Goal: Task Accomplishment & Management: Manage account settings

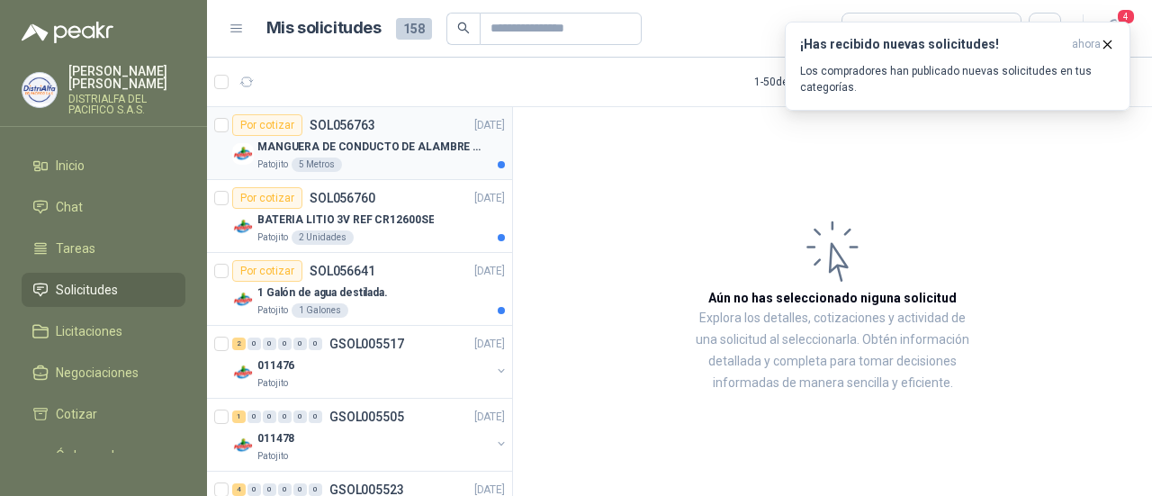
click at [410, 143] on p "MANGUERA DE CONDUCTO DE ALAMBRE DE ACERO PU" at bounding box center [369, 147] width 224 height 17
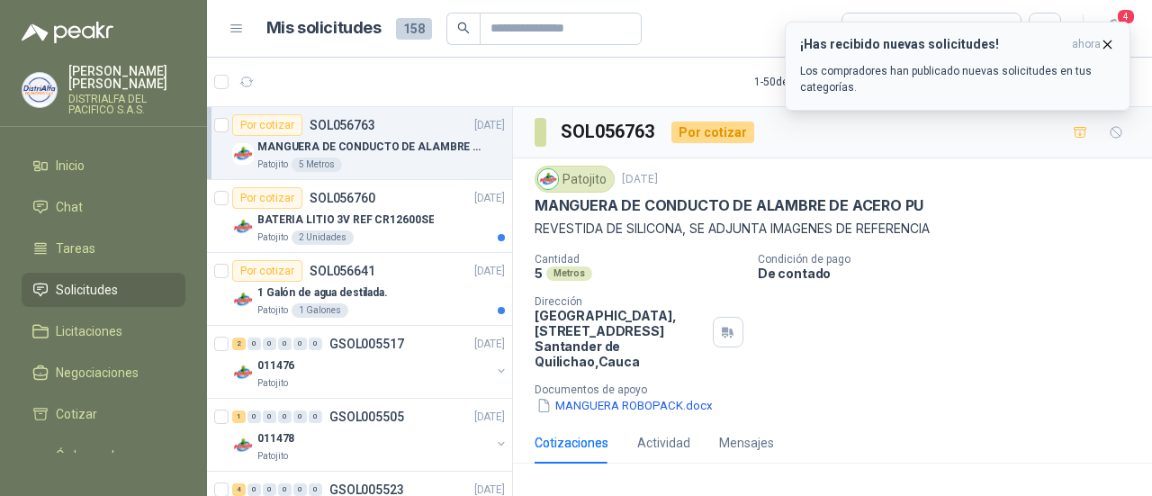
click at [1107, 41] on icon "button" at bounding box center [1106, 44] width 15 height 15
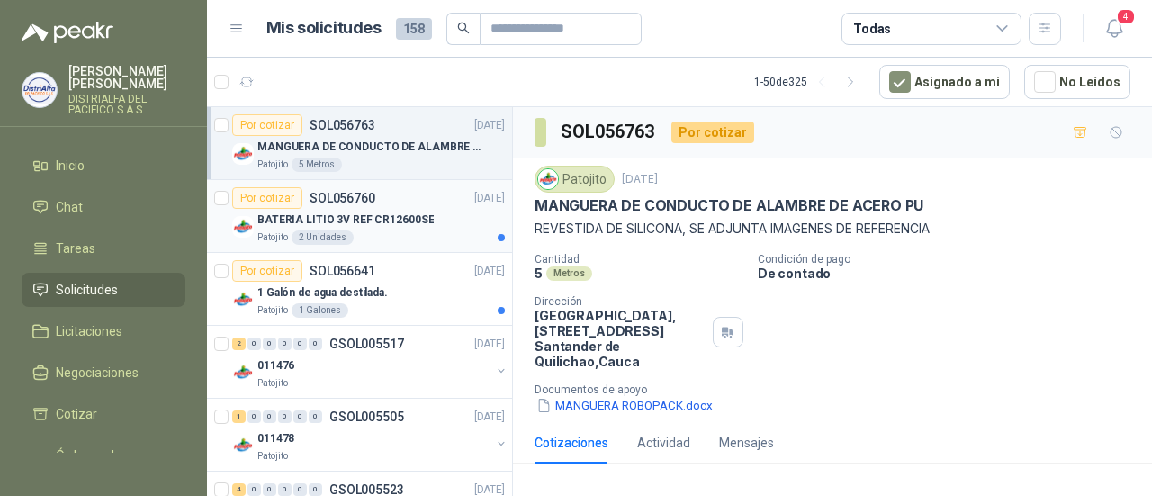
click at [369, 234] on div "Patojito 2 Unidades" at bounding box center [380, 237] width 247 height 14
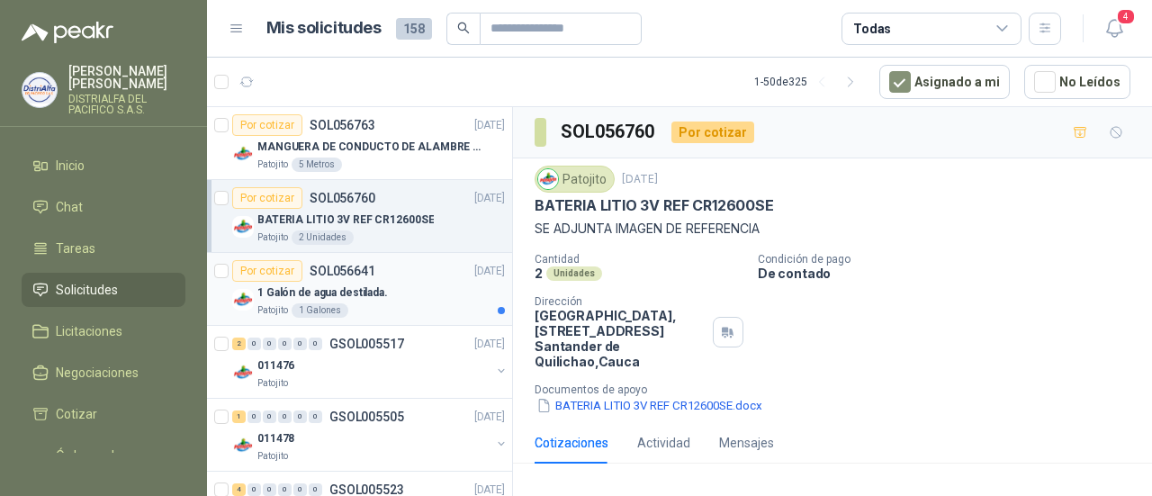
click at [388, 296] on div "1 Galón de agua destilada." at bounding box center [380, 293] width 247 height 22
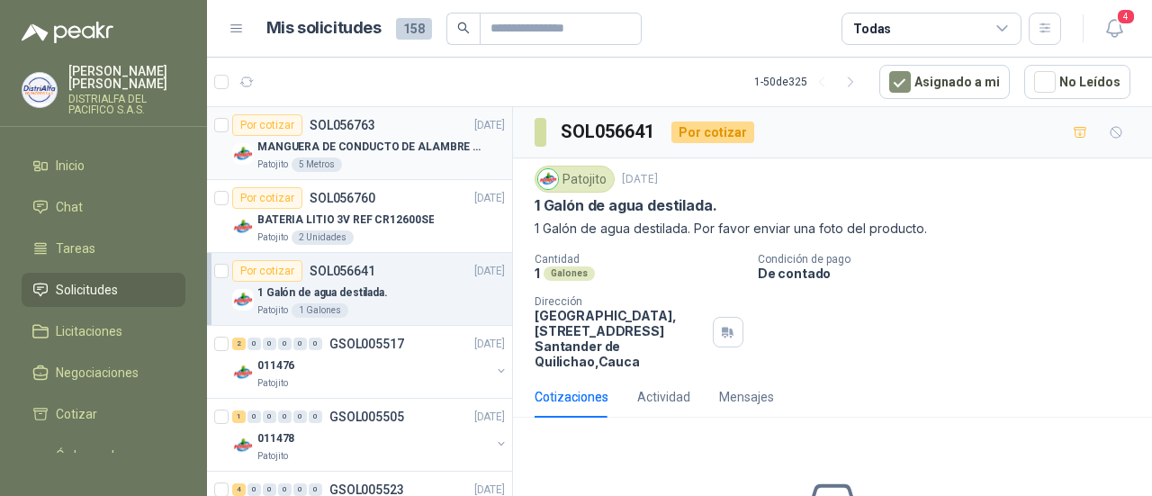
click at [408, 164] on div "Patojito 5 Metros" at bounding box center [380, 164] width 247 height 14
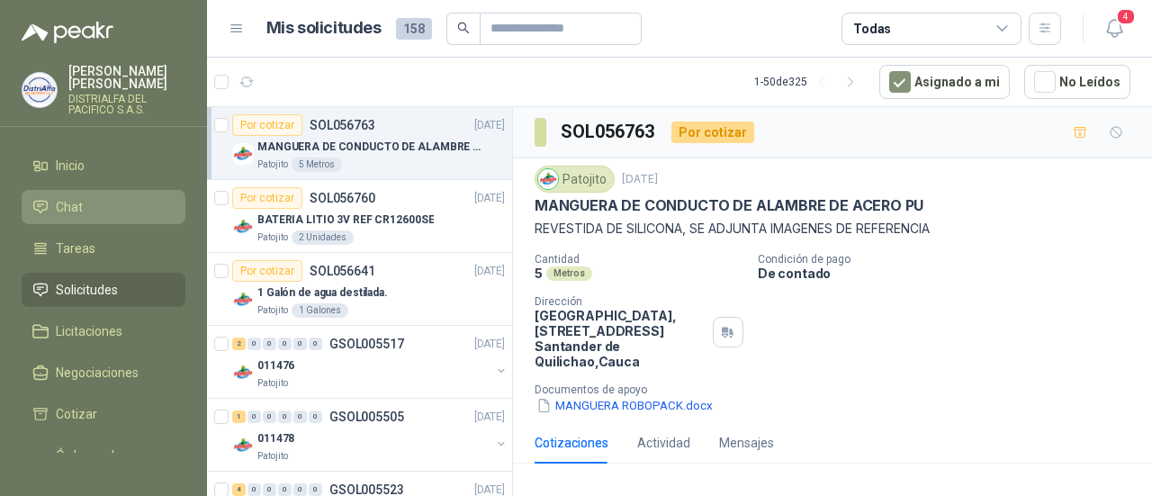
click at [110, 197] on li "Chat" at bounding box center [103, 207] width 142 height 20
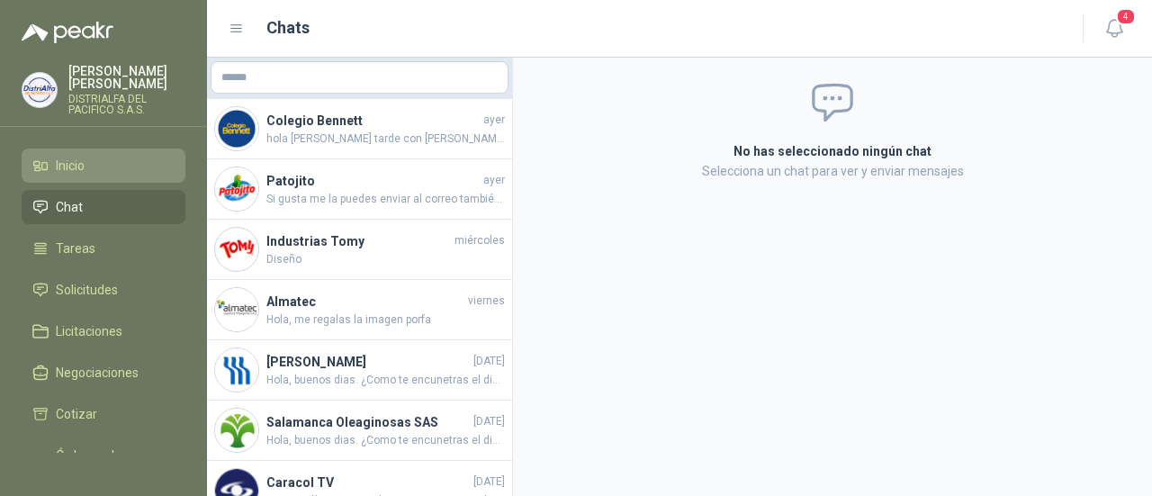
click at [103, 167] on li "Inicio" at bounding box center [103, 166] width 142 height 20
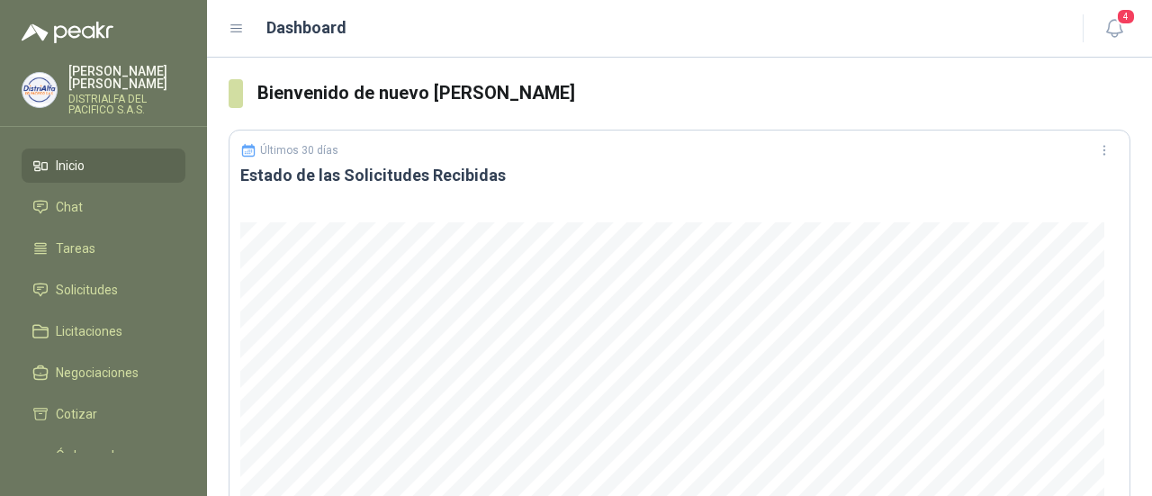
click at [97, 268] on ul "Inicio Chat Tareas Solicitudes Licitaciones Negociaciones Cotizar Órdenes de Co…" at bounding box center [103, 300] width 207 height 304
click at [91, 289] on span "Solicitudes" at bounding box center [87, 290] width 62 height 20
